Goal: Find specific page/section

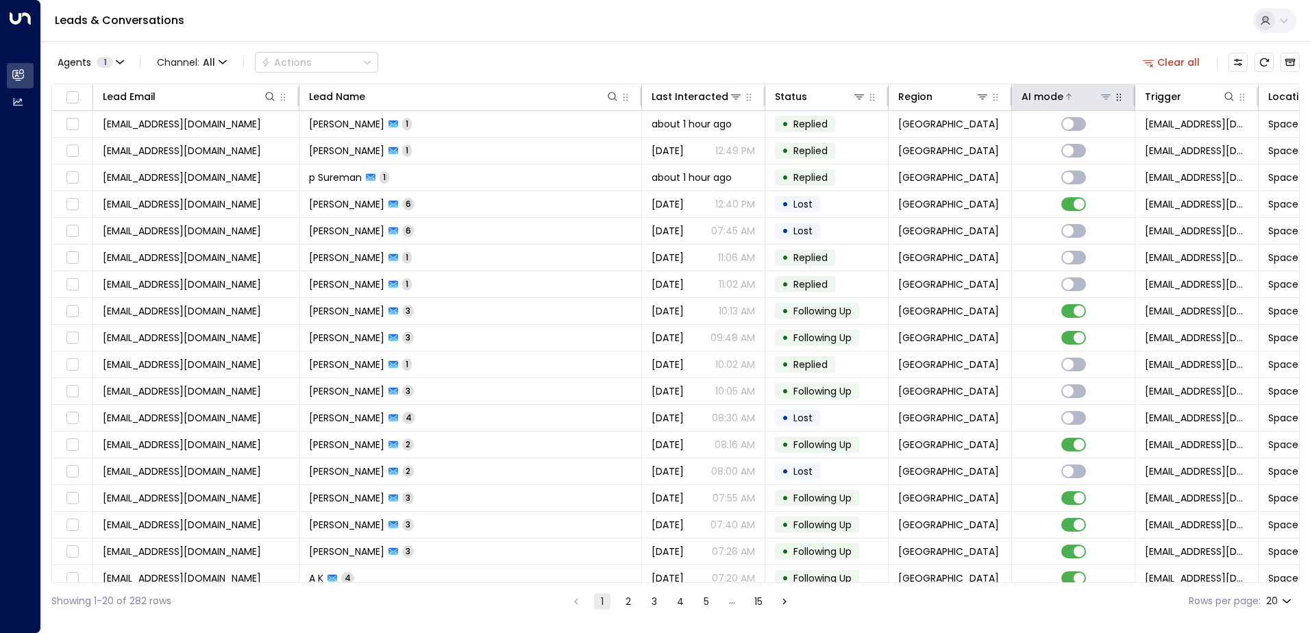
click at [1109, 99] on icon at bounding box center [1105, 96] width 11 height 11
click at [1068, 96] on icon at bounding box center [1069, 96] width 8 height 8
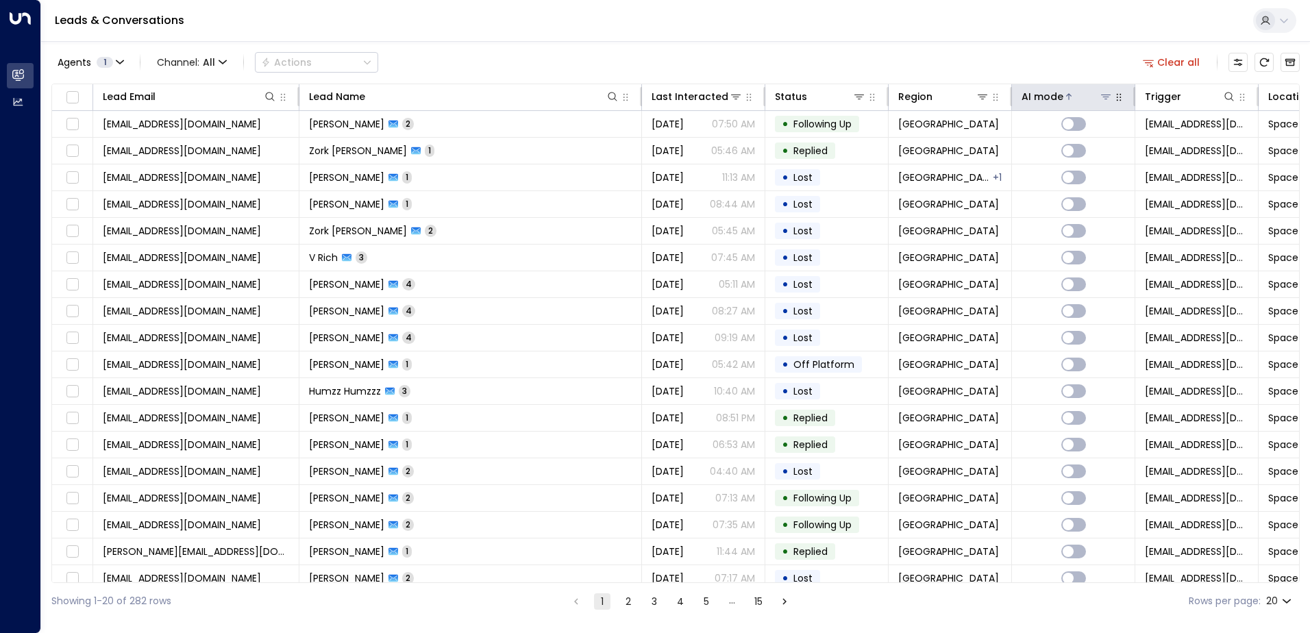
click at [1068, 96] on icon at bounding box center [1069, 96] width 8 height 8
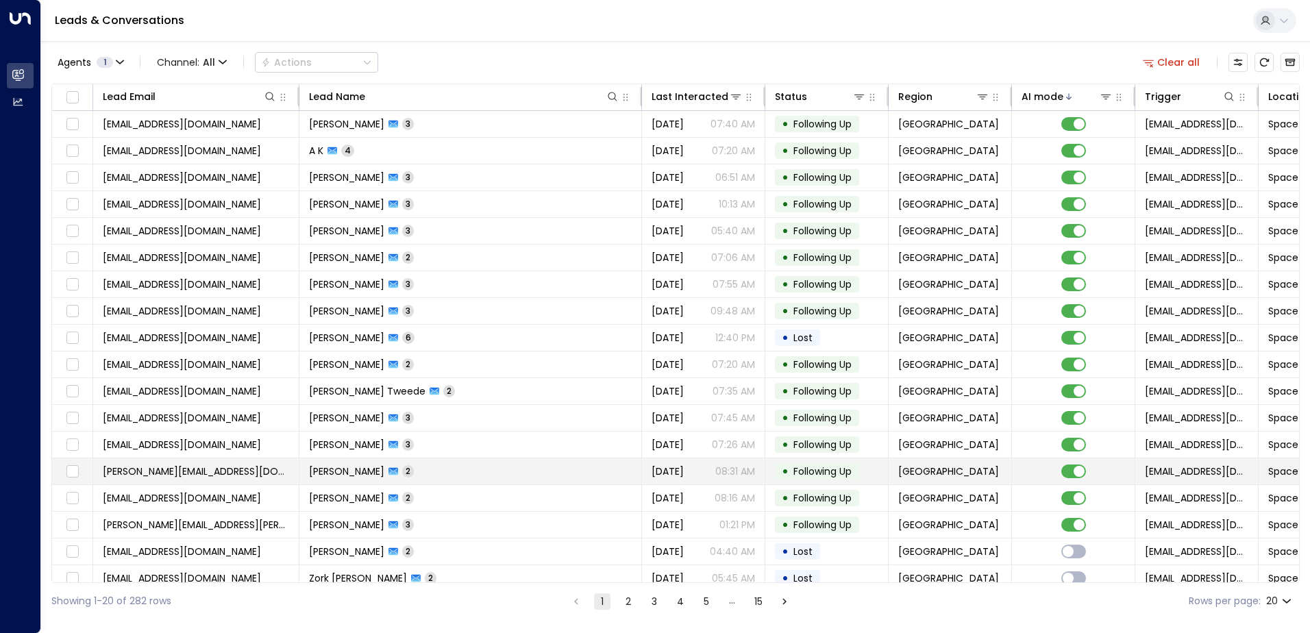
scroll to position [67, 0]
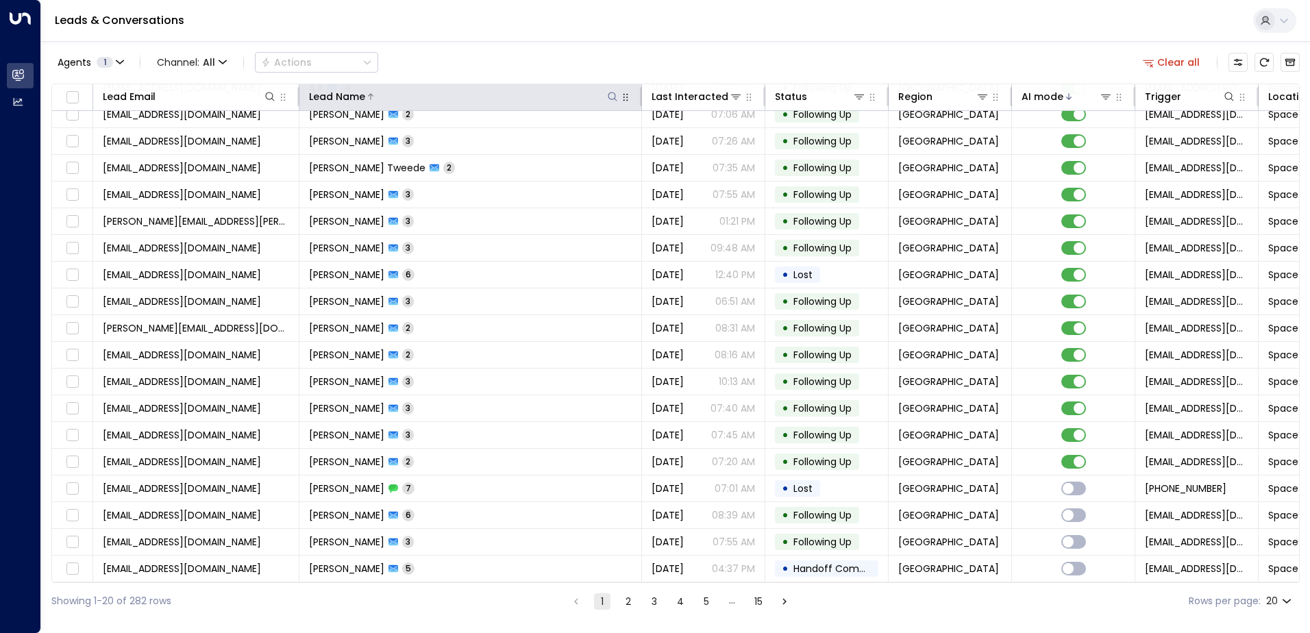
click at [618, 99] on button at bounding box center [613, 97] width 14 height 14
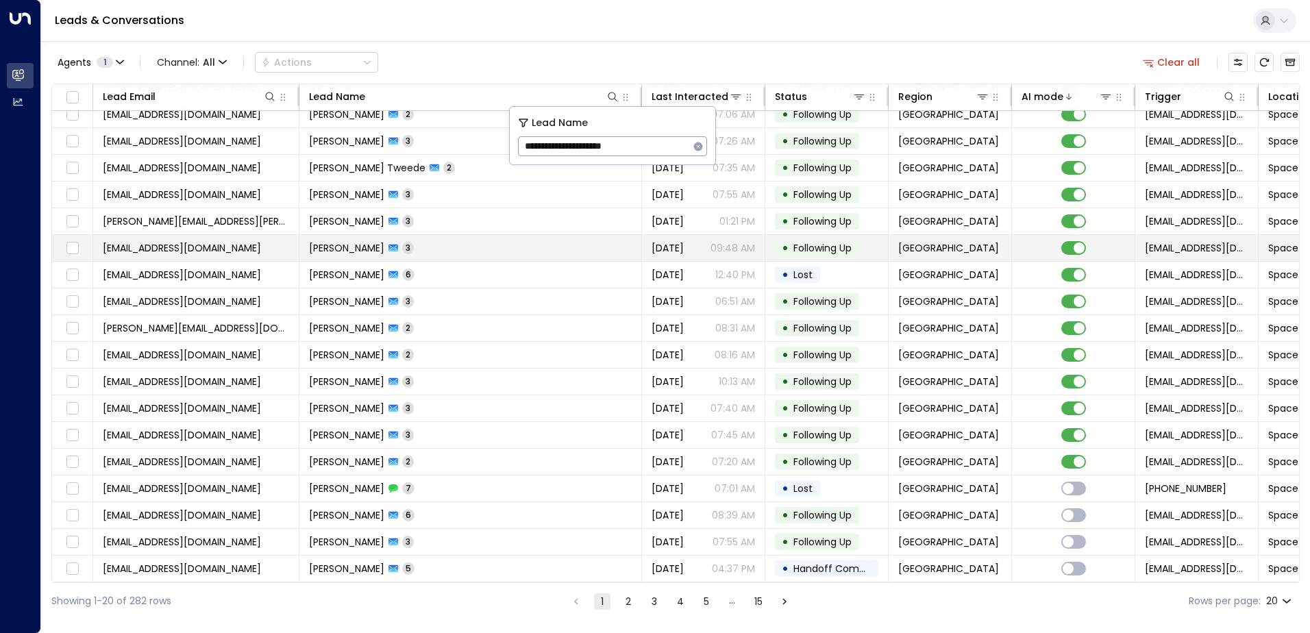
type input "**********"
